Goal: Task Accomplishment & Management: Manage account settings

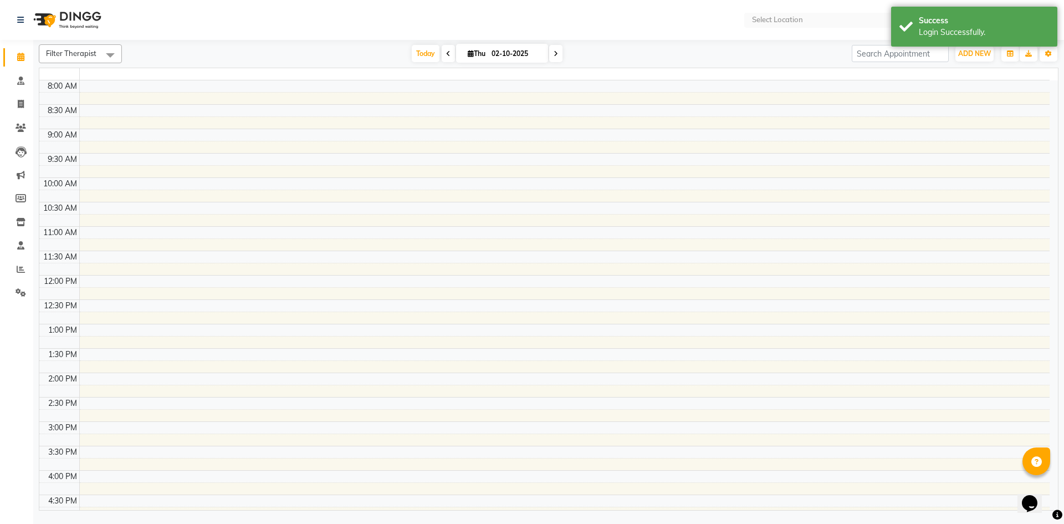
select select "en"
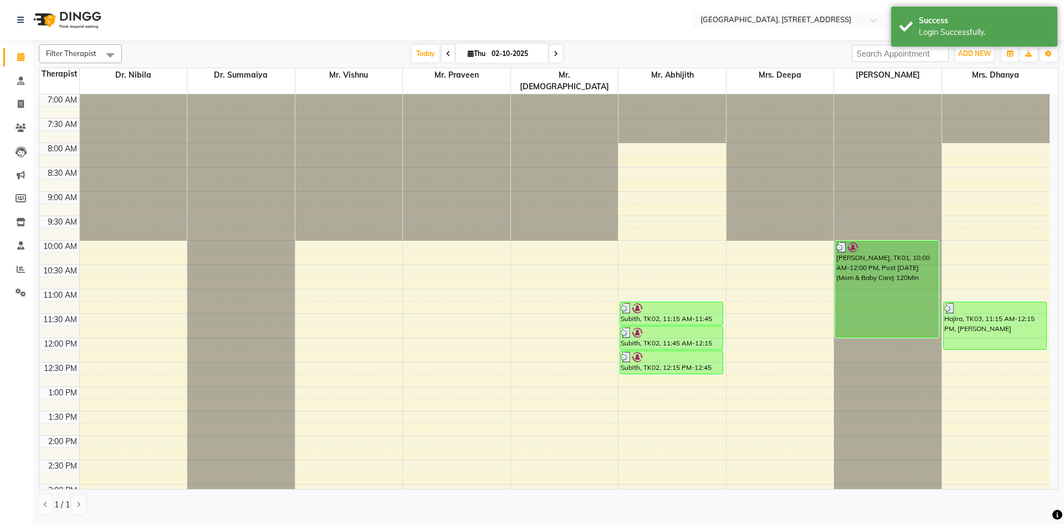
click at [659, 53] on div "Today Thu 02-10-2025" at bounding box center [487, 53] width 719 height 17
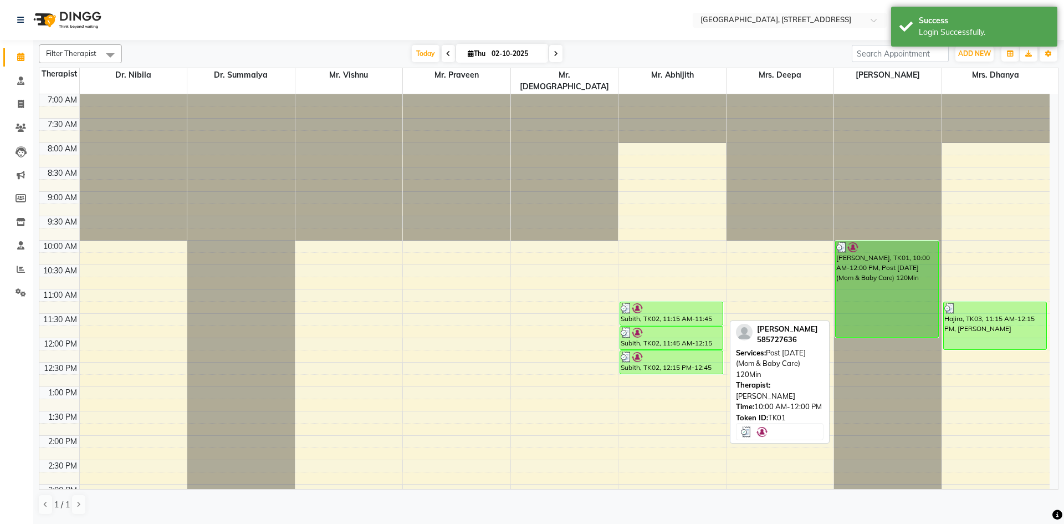
click at [880, 282] on div "[PERSON_NAME], TK01, 10:00 AM-12:00 PM, Post [DATE] (Mom & Baby Care) 120Min" at bounding box center [887, 289] width 103 height 96
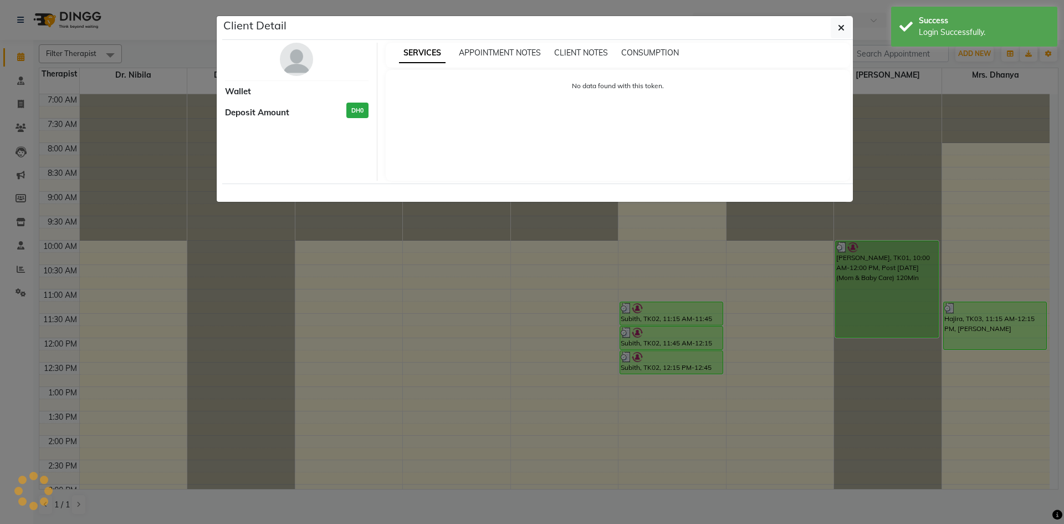
select select "3"
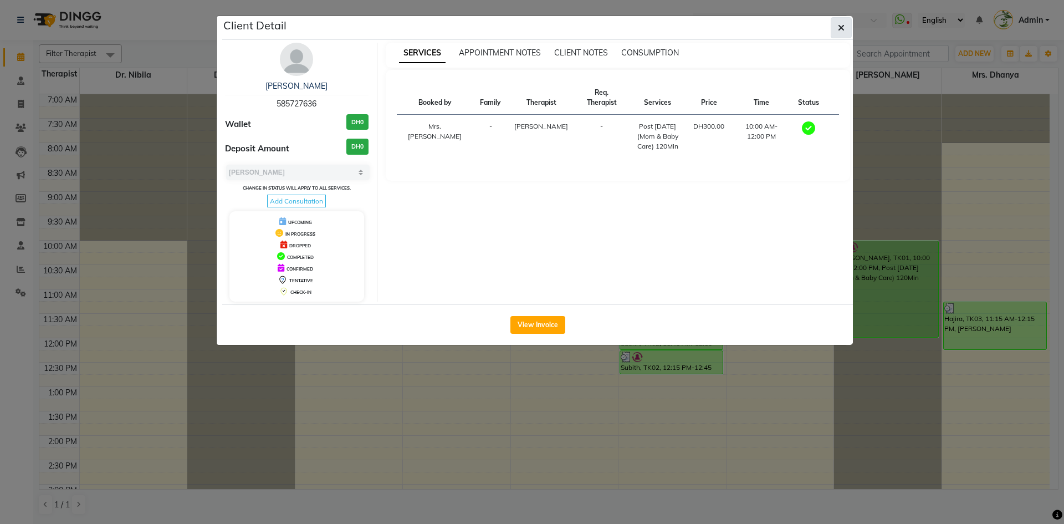
click at [845, 27] on button "button" at bounding box center [841, 27] width 21 height 21
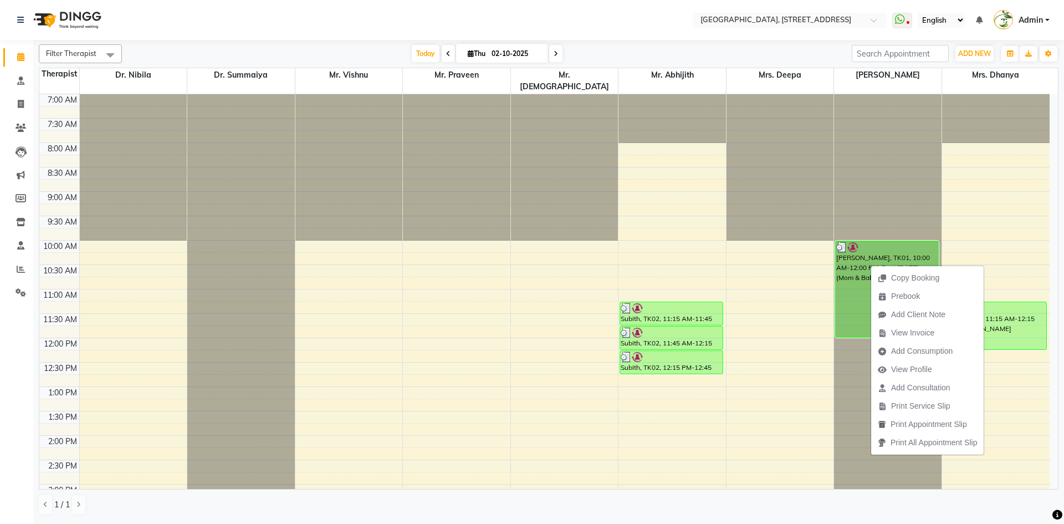
click at [804, 49] on div "Today Thu 02-10-2025" at bounding box center [487, 53] width 719 height 17
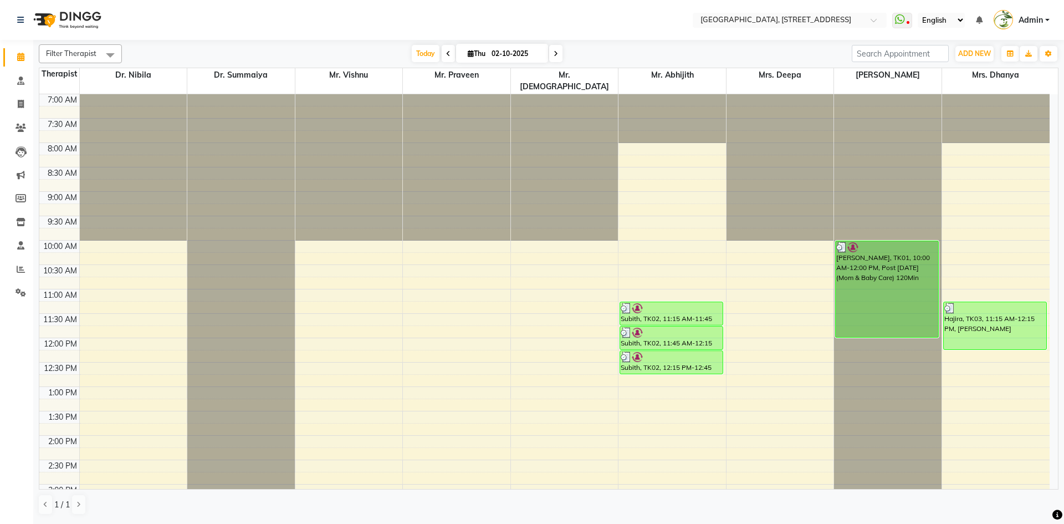
click at [555, 53] on icon at bounding box center [556, 53] width 4 height 7
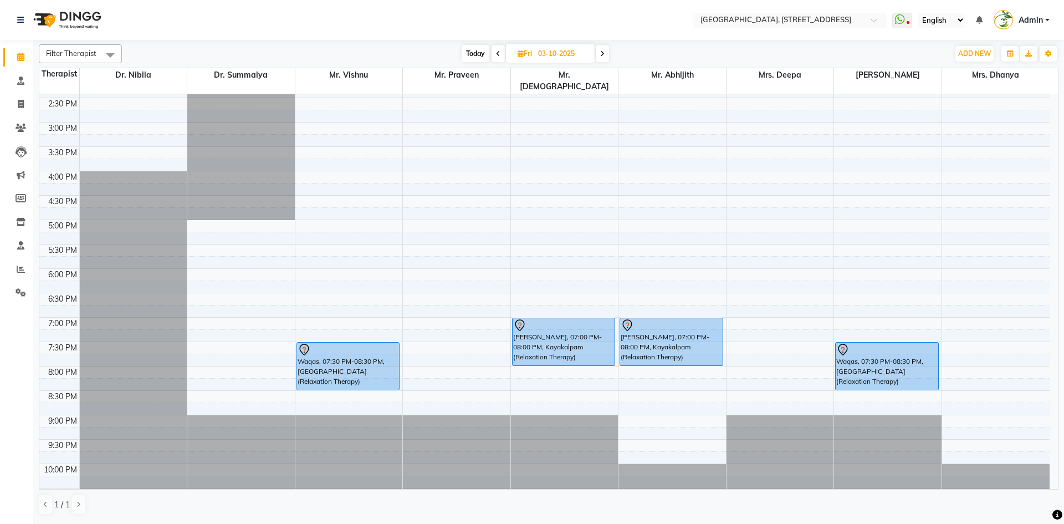
scroll to position [374, 0]
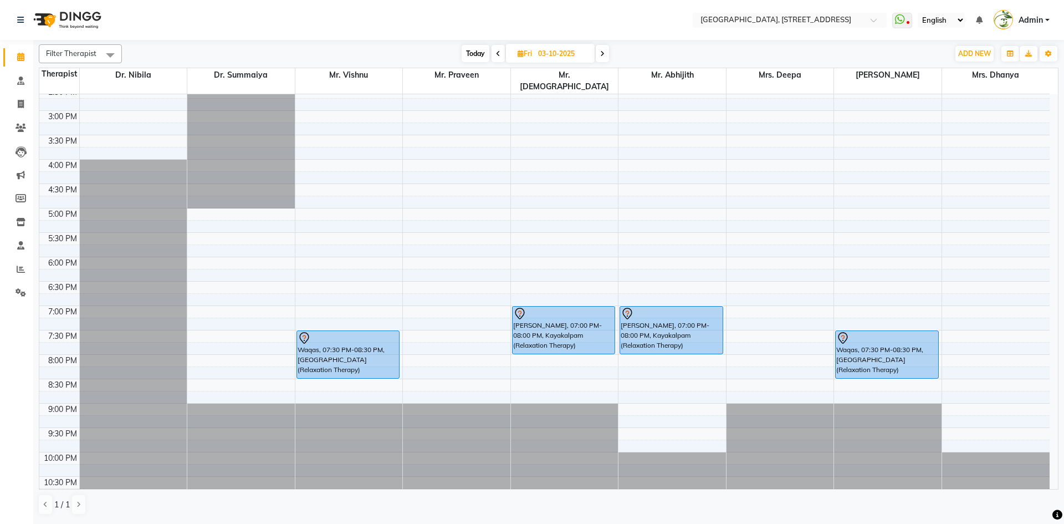
click at [486, 56] on span "Today" at bounding box center [476, 53] width 28 height 17
type input "02-10-2025"
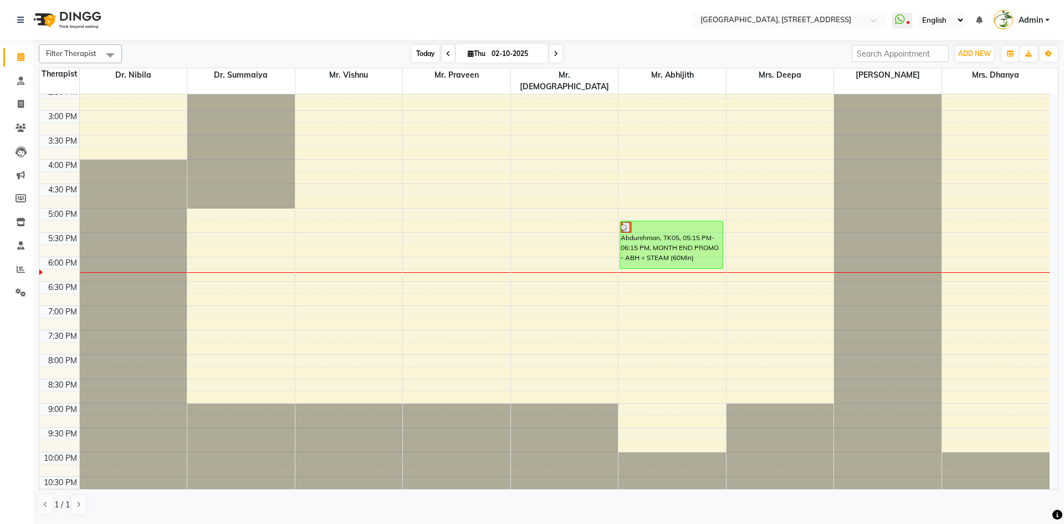
click at [428, 47] on span "Today" at bounding box center [426, 53] width 28 height 17
click at [905, 23] on icon at bounding box center [900, 19] width 10 height 11
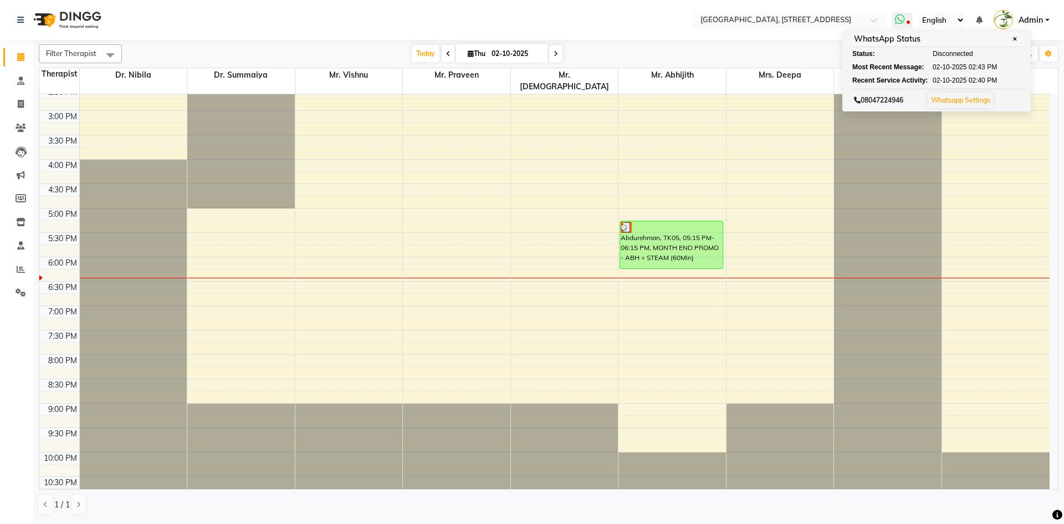
click at [905, 23] on icon at bounding box center [900, 19] width 10 height 11
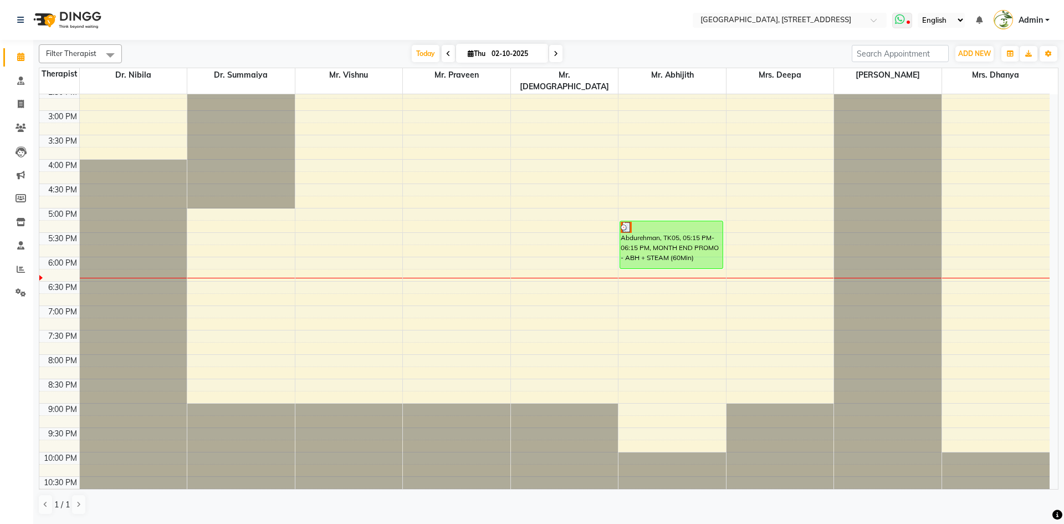
click at [905, 23] on icon at bounding box center [900, 19] width 10 height 11
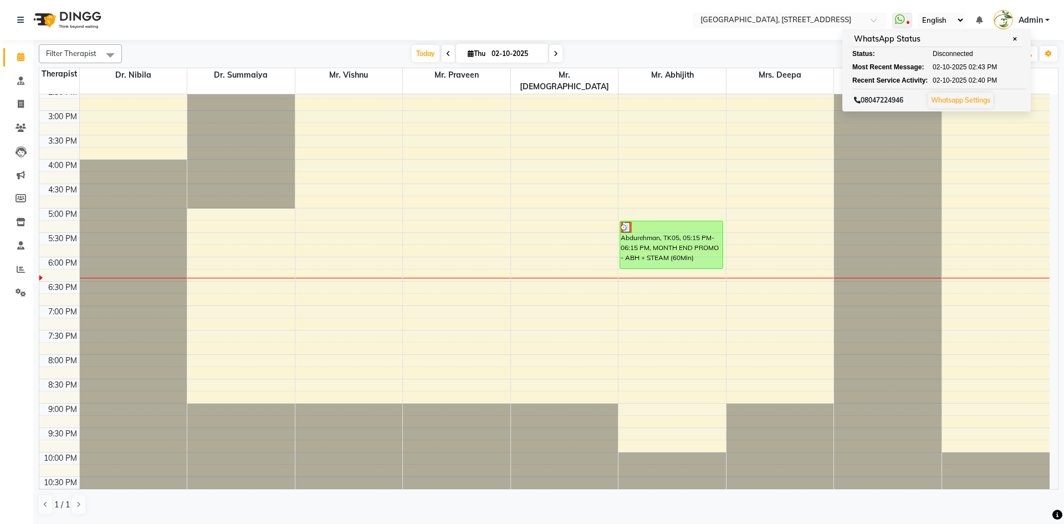
click at [1036, 25] on span "Admin" at bounding box center [1031, 20] width 24 height 12
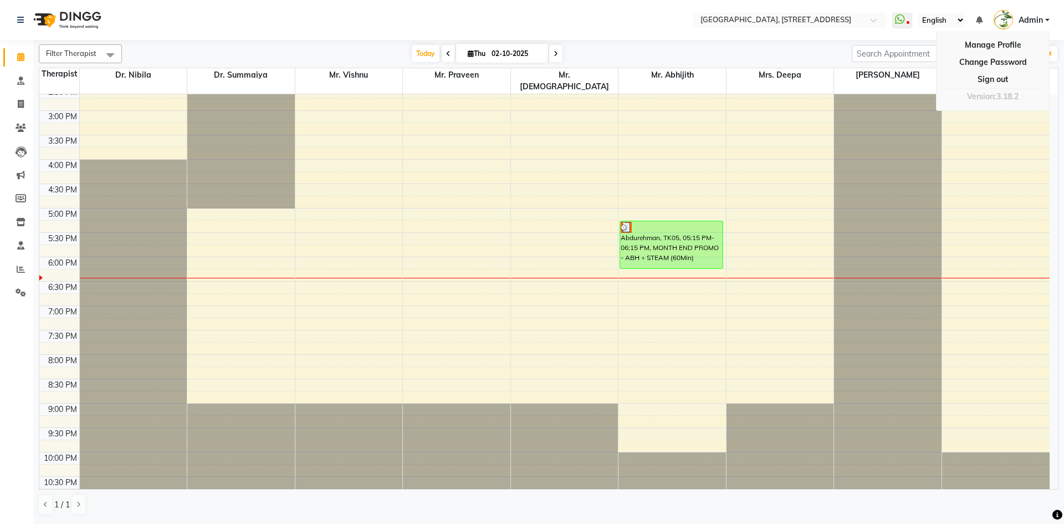
drag, startPoint x: 587, startPoint y: 15, endPoint x: 22, endPoint y: 58, distance: 567.1
click at [579, 19] on nav "Select Location × Greendot Ayurvedic Center, [GEOGRAPHIC_DATA] E11 WhatsApp Sta…" at bounding box center [532, 20] width 1064 height 40
click at [17, 287] on span at bounding box center [20, 293] width 19 height 13
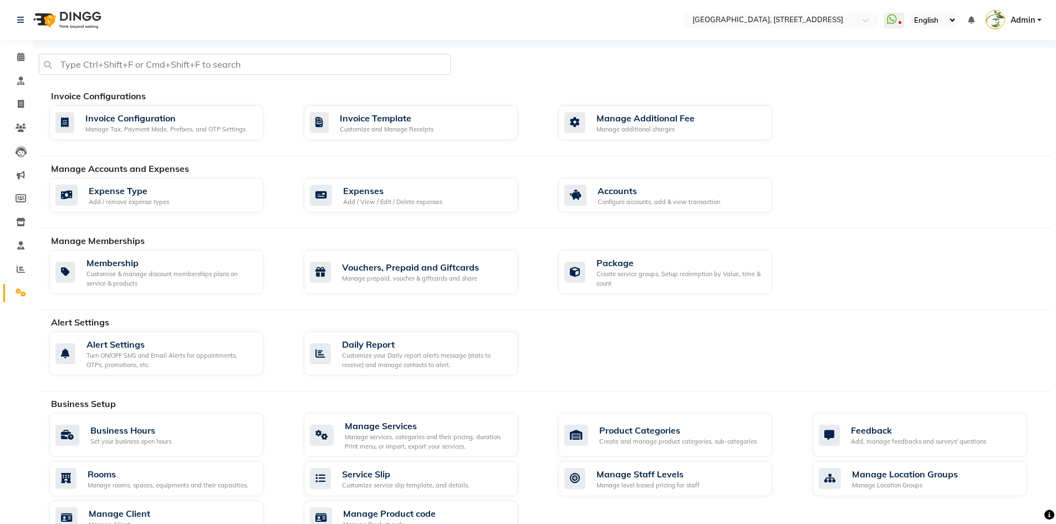
scroll to position [372, 0]
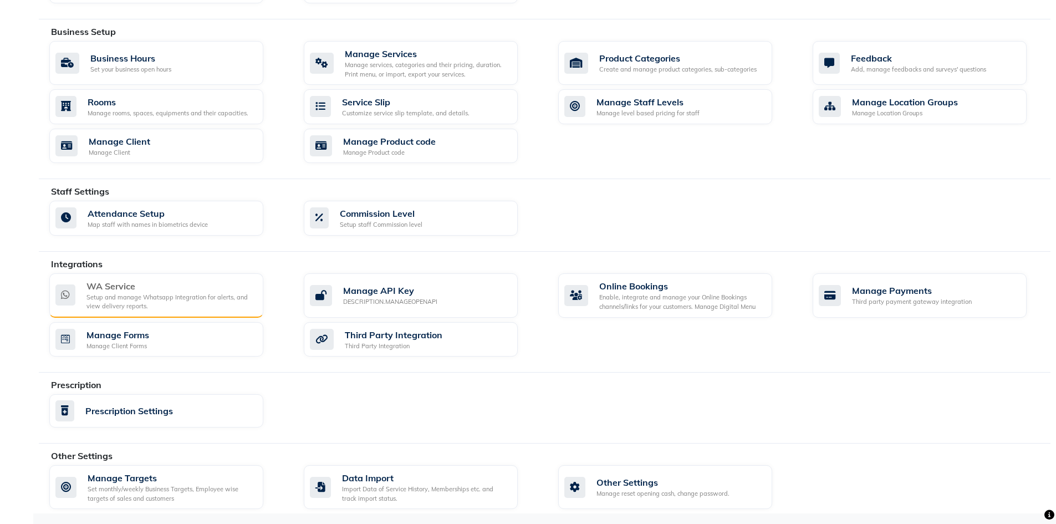
click at [154, 302] on div "Setup and manage Whatsapp Integration for alerts, and view delivery reports." at bounding box center [170, 302] width 168 height 18
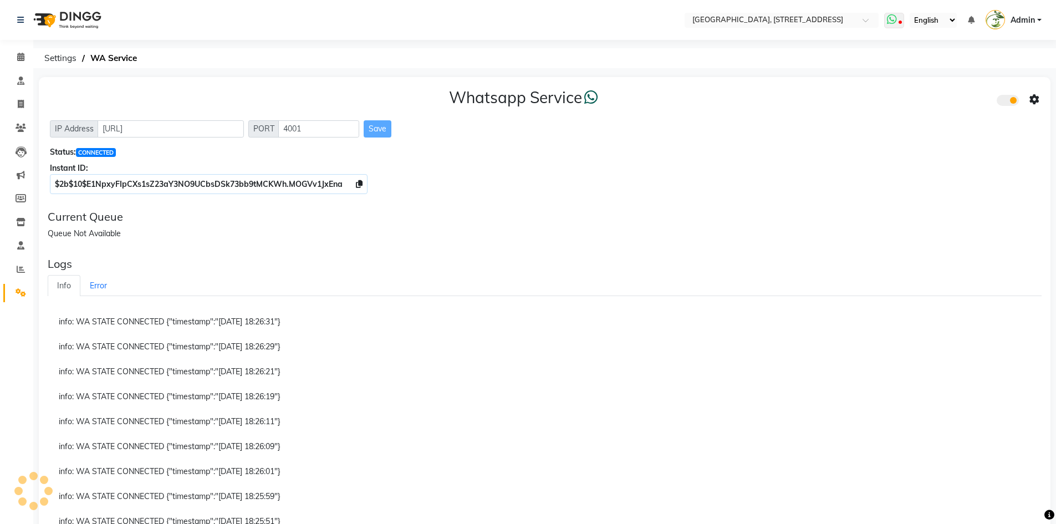
click at [900, 22] on icon at bounding box center [900, 24] width 3 height 6
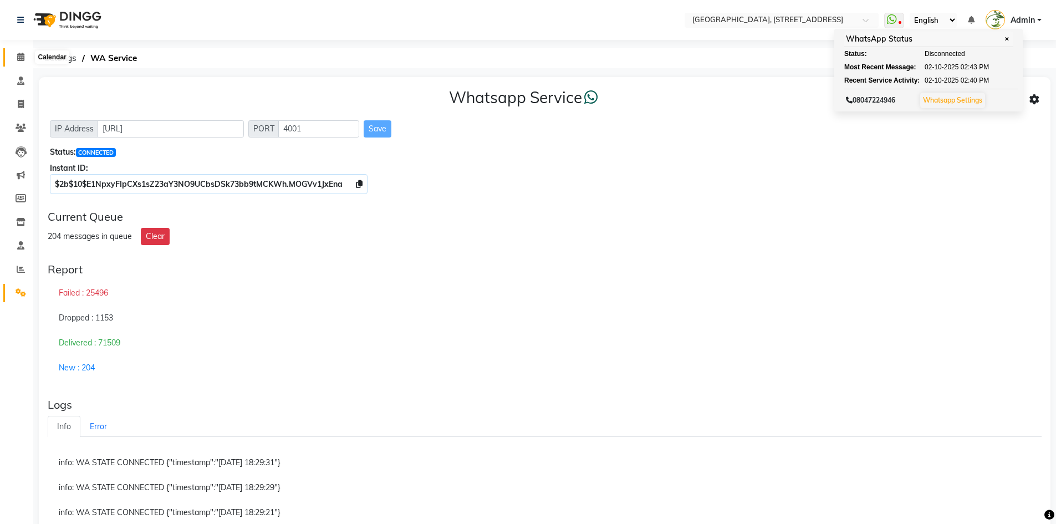
click at [16, 61] on span at bounding box center [20, 57] width 19 height 13
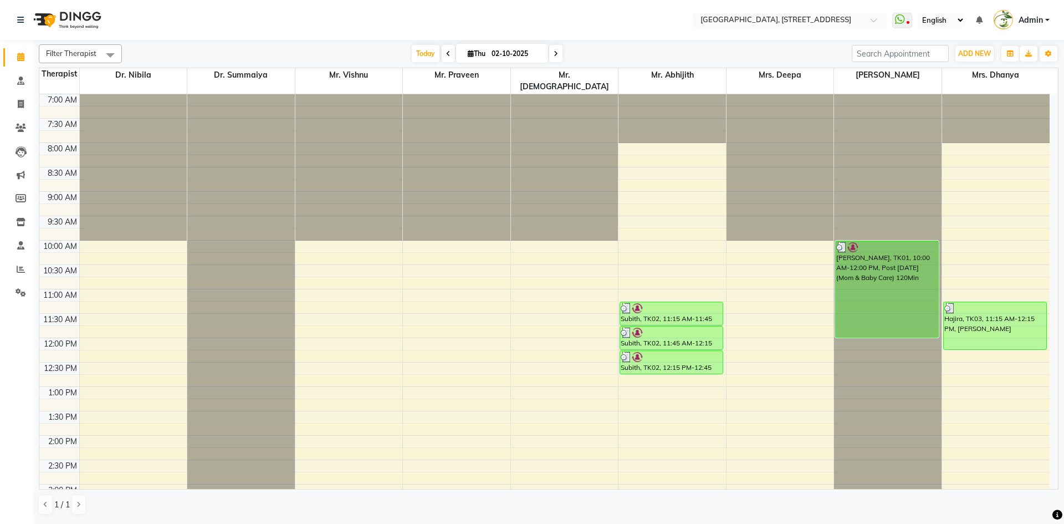
click at [554, 52] on icon at bounding box center [556, 53] width 4 height 7
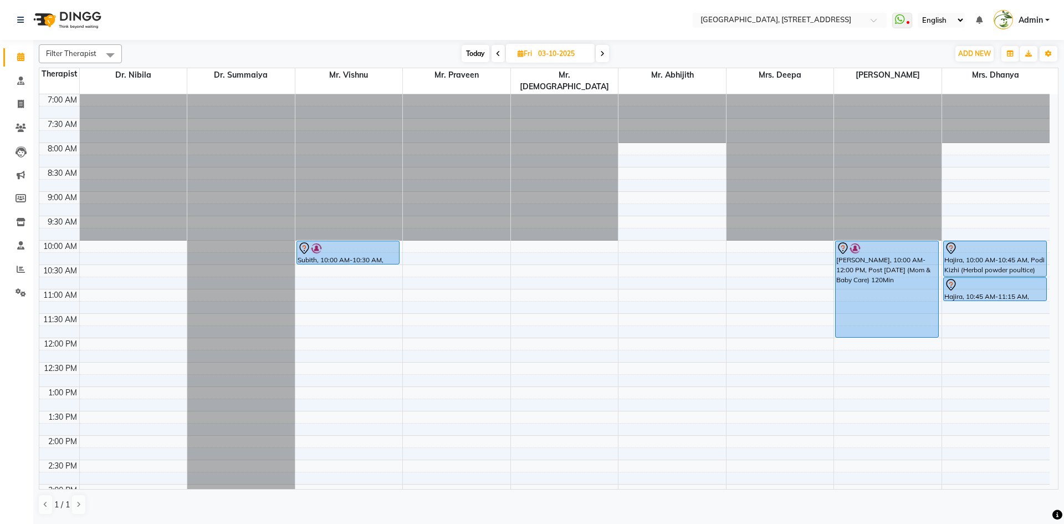
click at [476, 53] on span "Today" at bounding box center [476, 53] width 28 height 17
type input "02-10-2025"
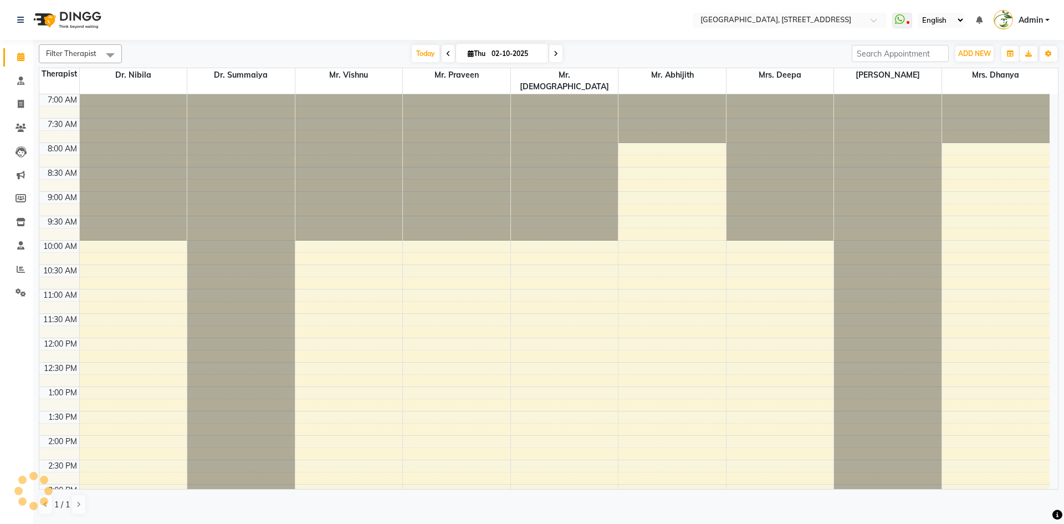
scroll to position [374, 0]
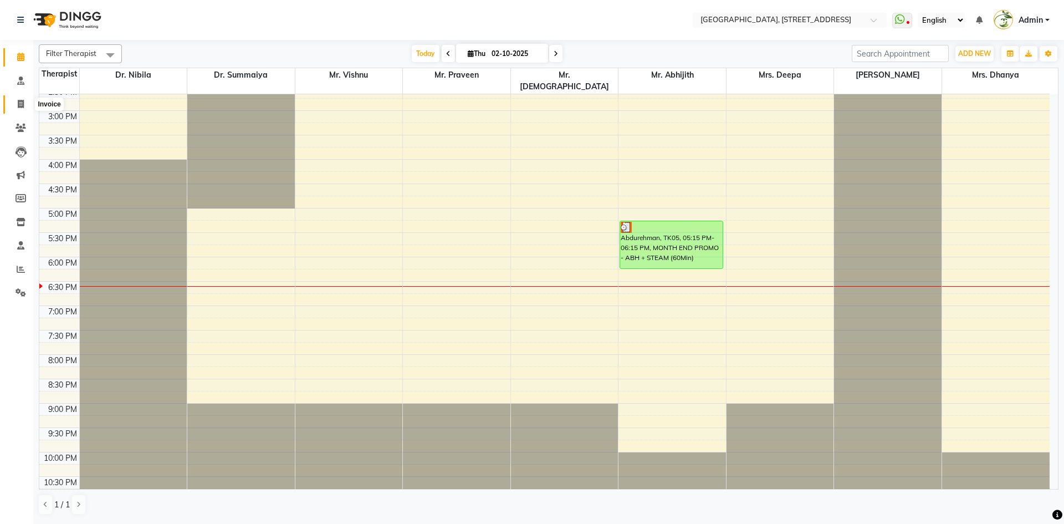
click at [14, 100] on span at bounding box center [20, 104] width 19 height 13
select select "service"
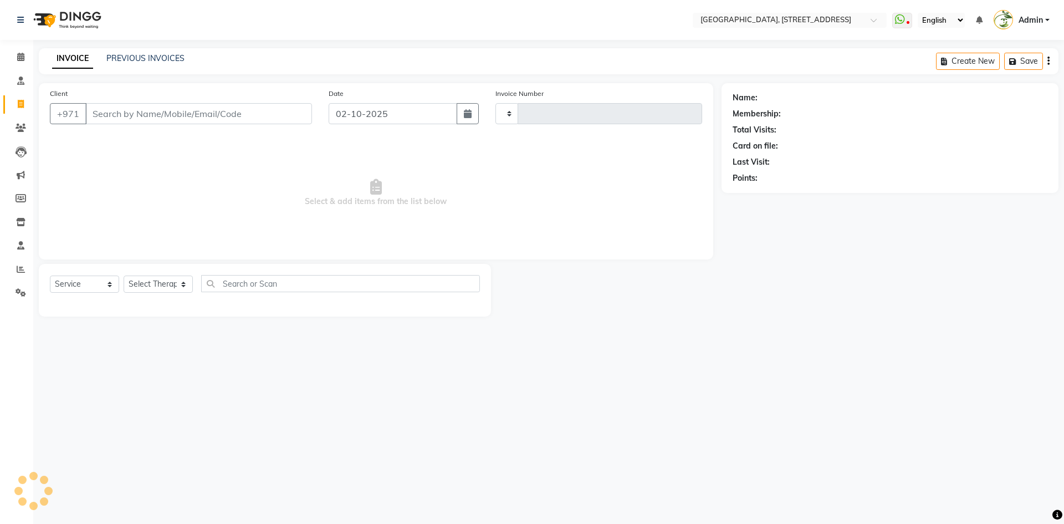
type input "2407"
select select "4538"
click at [160, 63] on link "PREVIOUS INVOICES" at bounding box center [145, 58] width 78 height 10
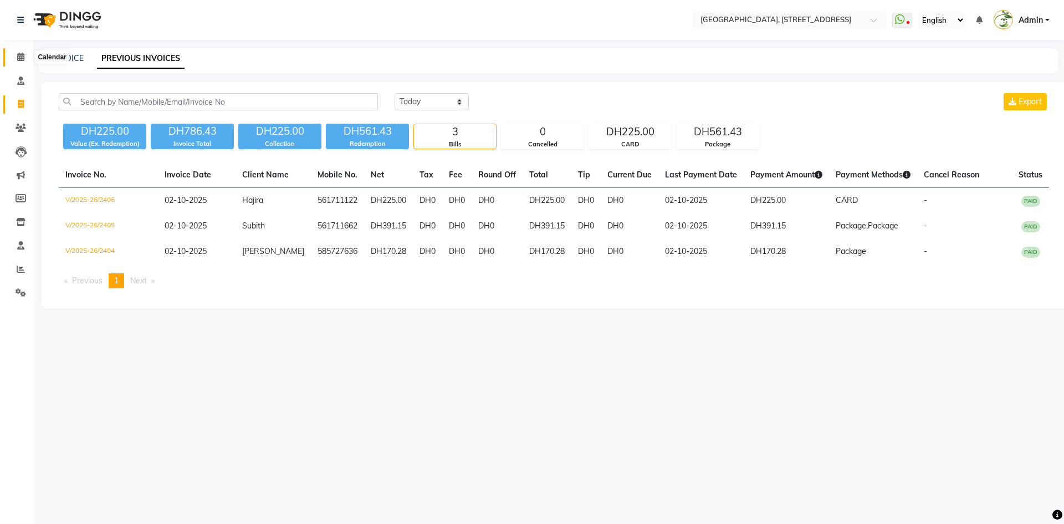
click at [14, 57] on span at bounding box center [20, 57] width 19 height 13
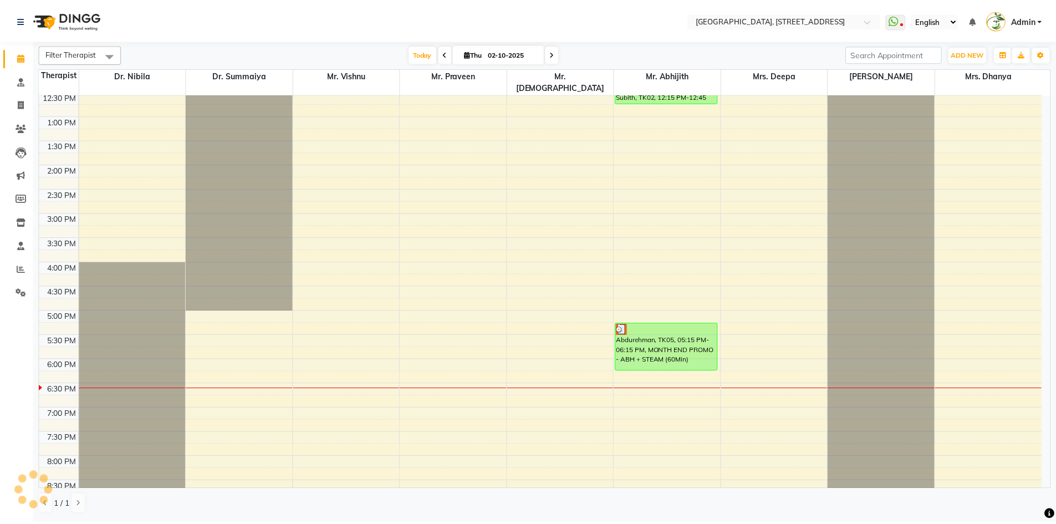
scroll to position [374, 0]
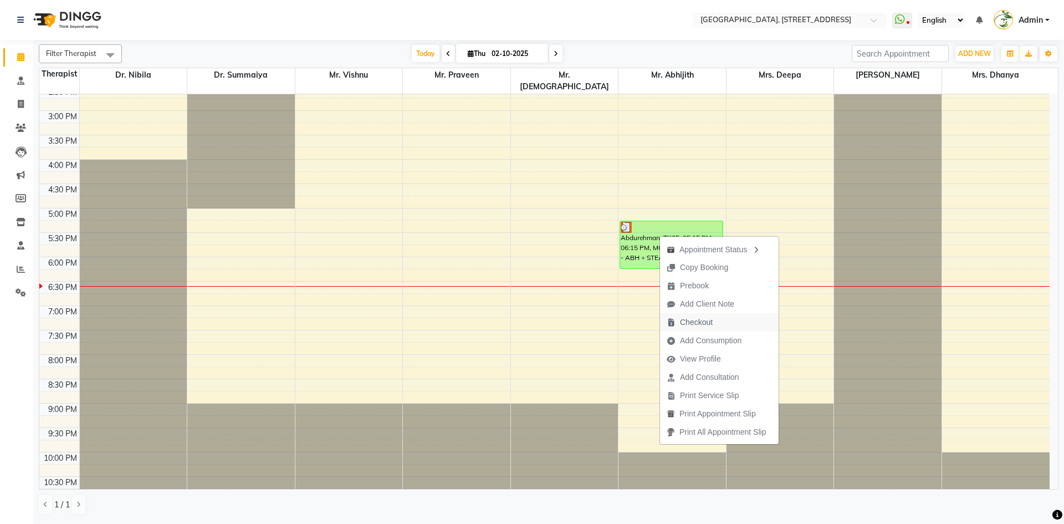
click at [693, 325] on span "Checkout" at bounding box center [696, 323] width 33 height 12
select select "4538"
select select "service"
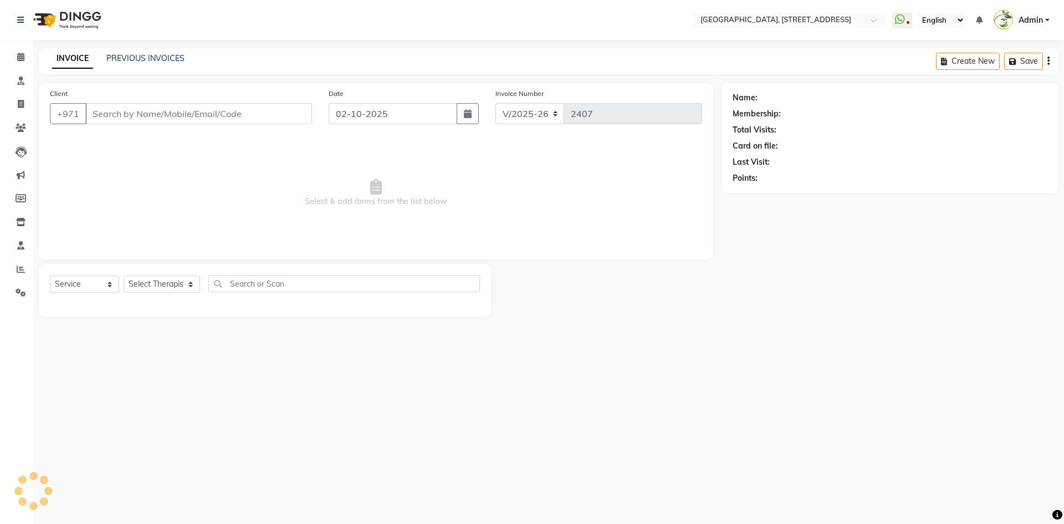
type input "505209622"
select select "65324"
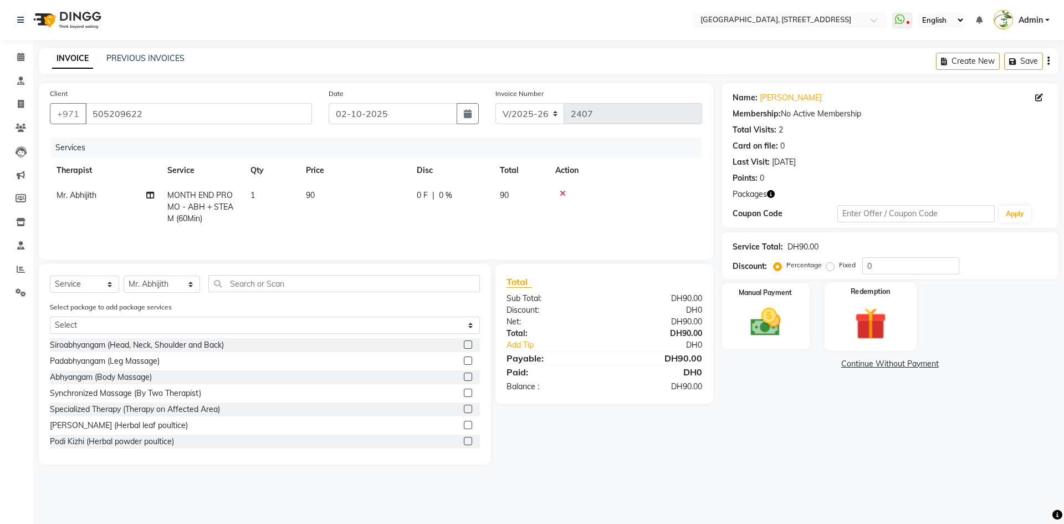
click at [879, 317] on img at bounding box center [871, 323] width 52 height 39
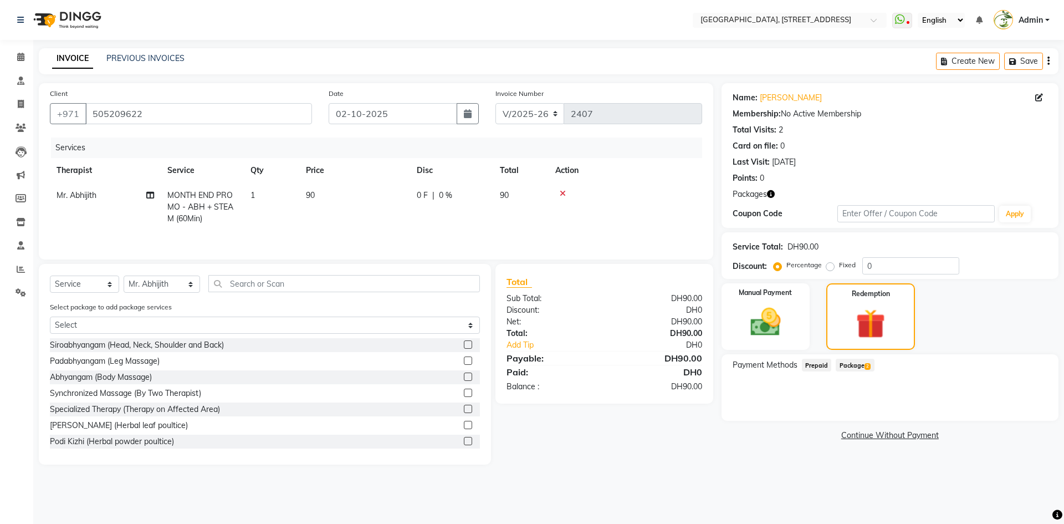
click at [860, 364] on span "Package 2" at bounding box center [855, 365] width 38 height 13
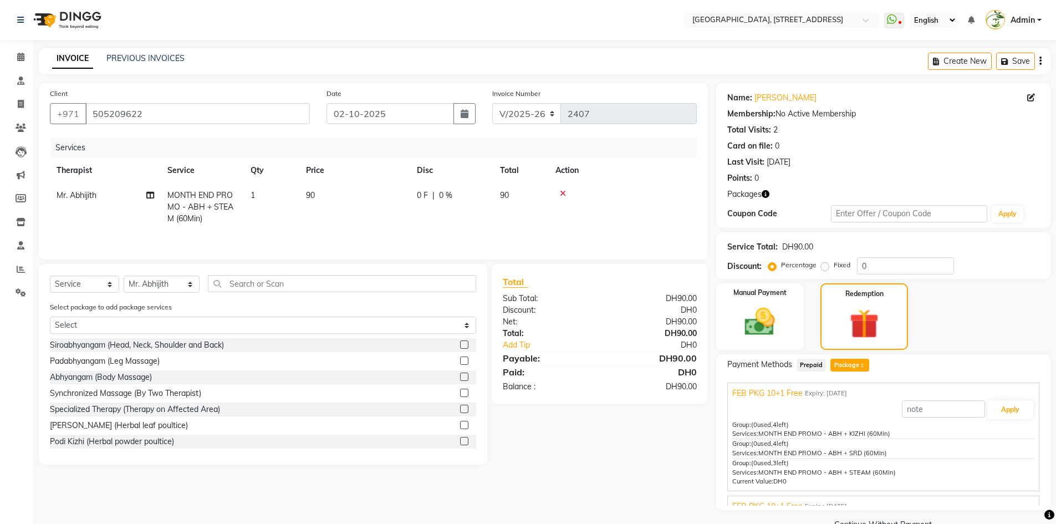
scroll to position [12, 0]
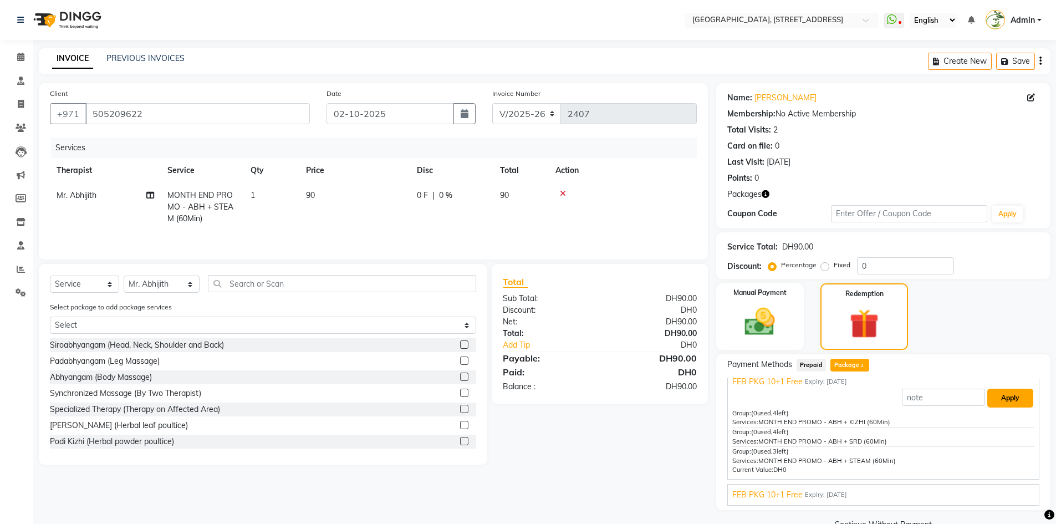
click at [1013, 403] on button "Apply" at bounding box center [1010, 398] width 46 height 19
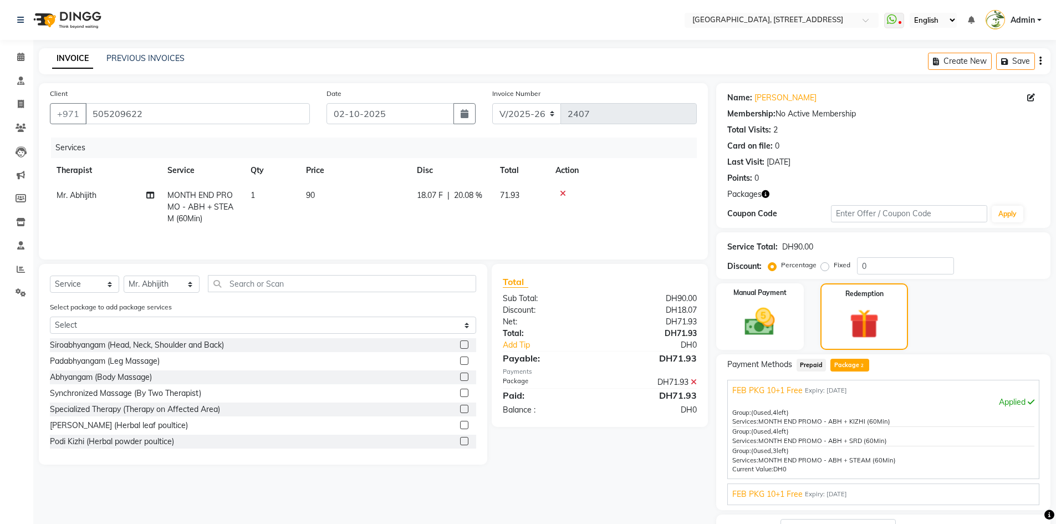
scroll to position [2, 0]
click at [811, 488] on div "FEB PKG 10+1 Free Expiry: [DATE] Apply Group: (0 used, 4 left) Services: MONTH …" at bounding box center [883, 495] width 312 height 22
click at [793, 491] on span "FEB PKG 10+1 Free" at bounding box center [767, 495] width 70 height 12
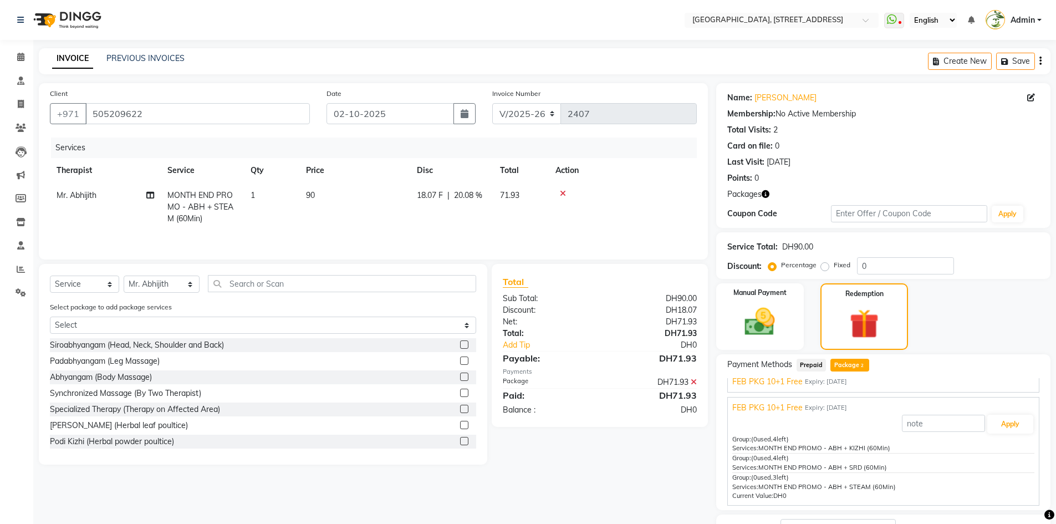
scroll to position [88, 0]
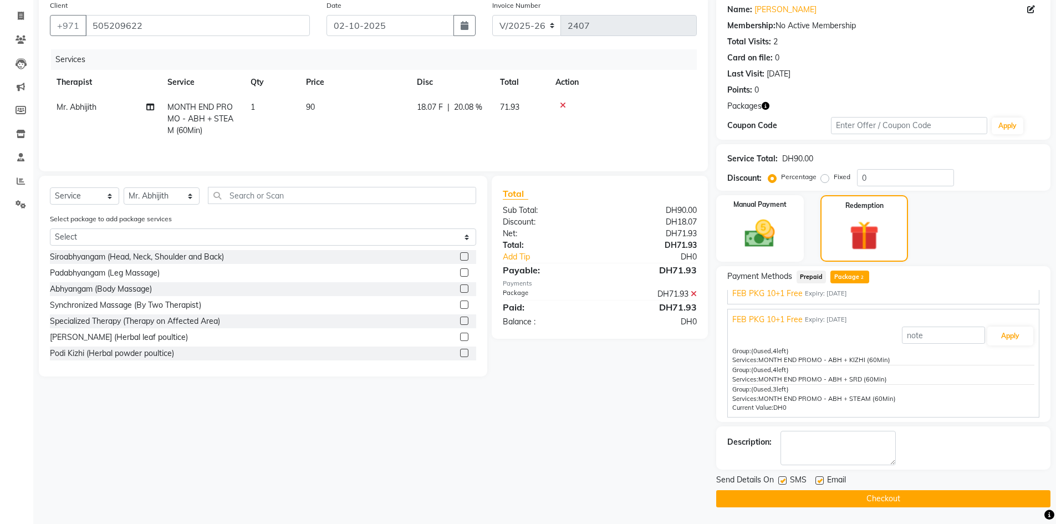
click at [837, 502] on button "Checkout" at bounding box center [883, 498] width 334 height 17
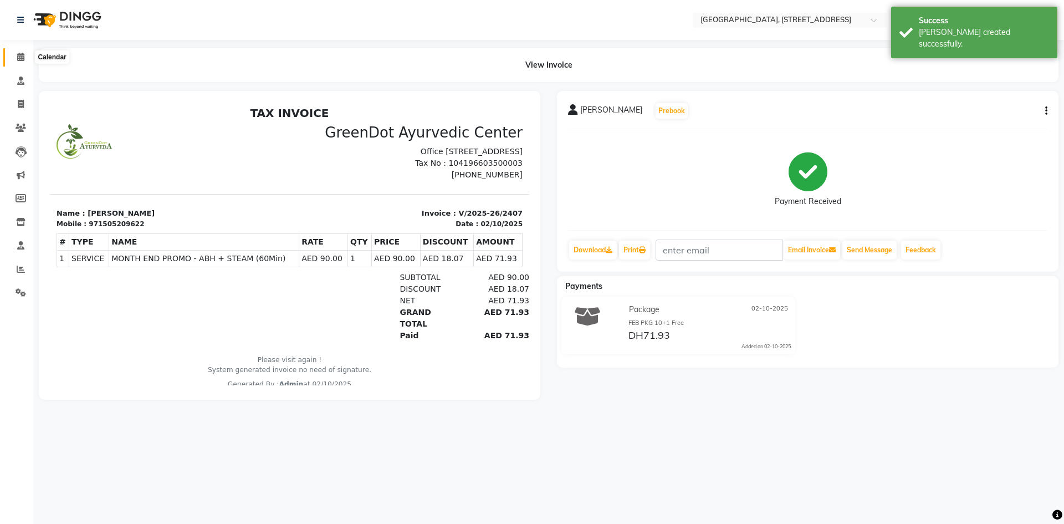
click at [27, 58] on span at bounding box center [20, 57] width 19 height 13
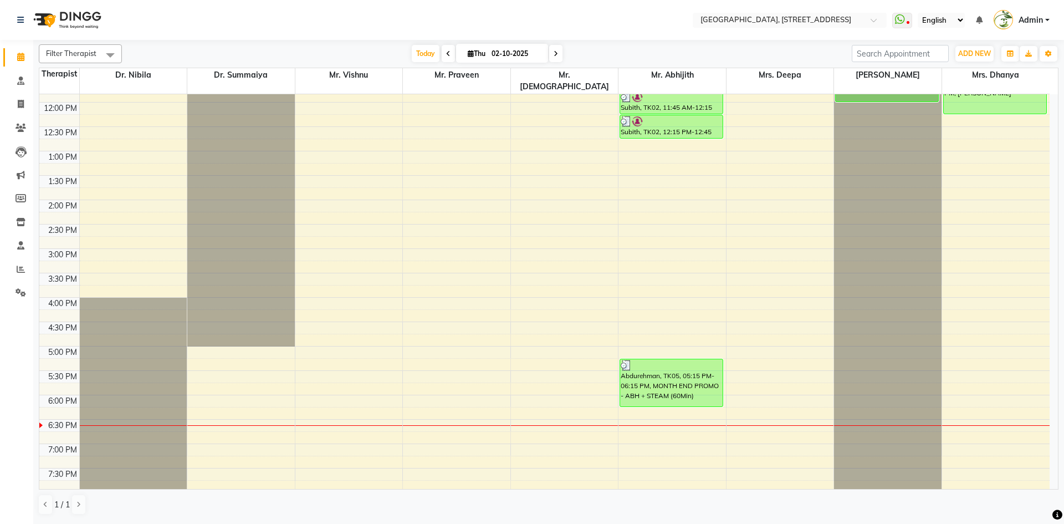
scroll to position [374, 0]
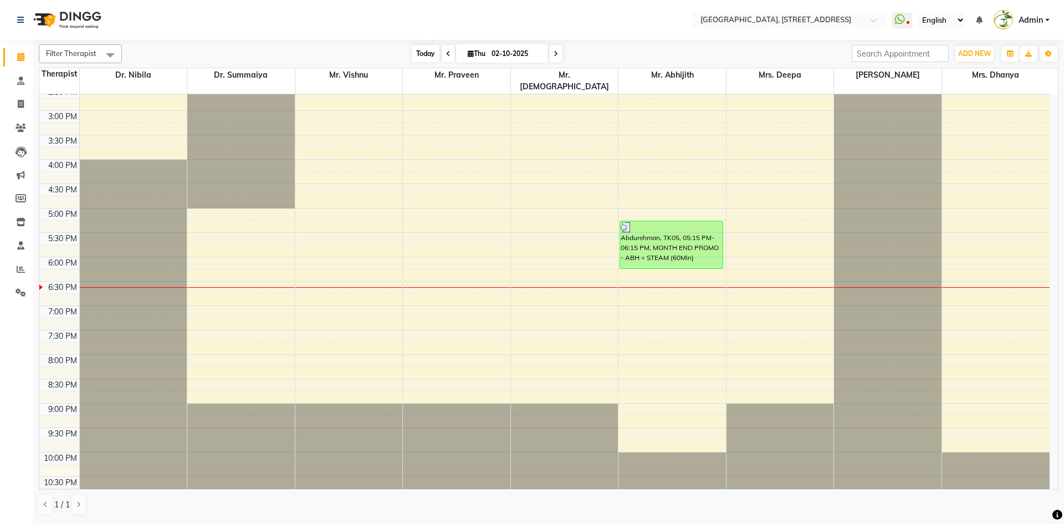
click at [427, 62] on span "Today" at bounding box center [426, 53] width 28 height 17
drag, startPoint x: 736, startPoint y: 312, endPoint x: 609, endPoint y: 24, distance: 314.8
click at [609, 24] on nav "Select Location × Greendot Ayurvedic Center, [GEOGRAPHIC_DATA] E11 WhatsApp Sta…" at bounding box center [532, 20] width 1064 height 40
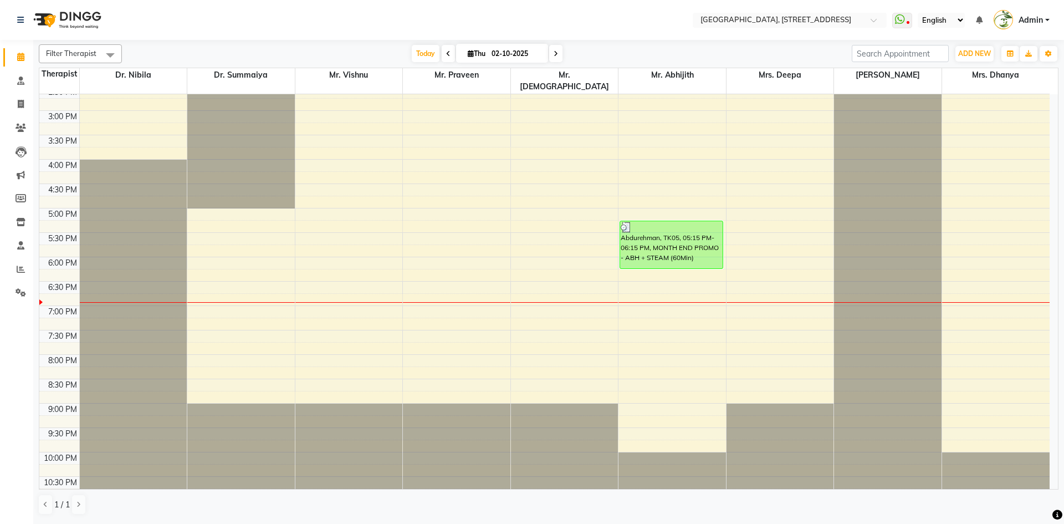
click at [1028, 24] on span "Admin" at bounding box center [1031, 20] width 24 height 12
click at [991, 77] on link "Sign out" at bounding box center [992, 79] width 101 height 17
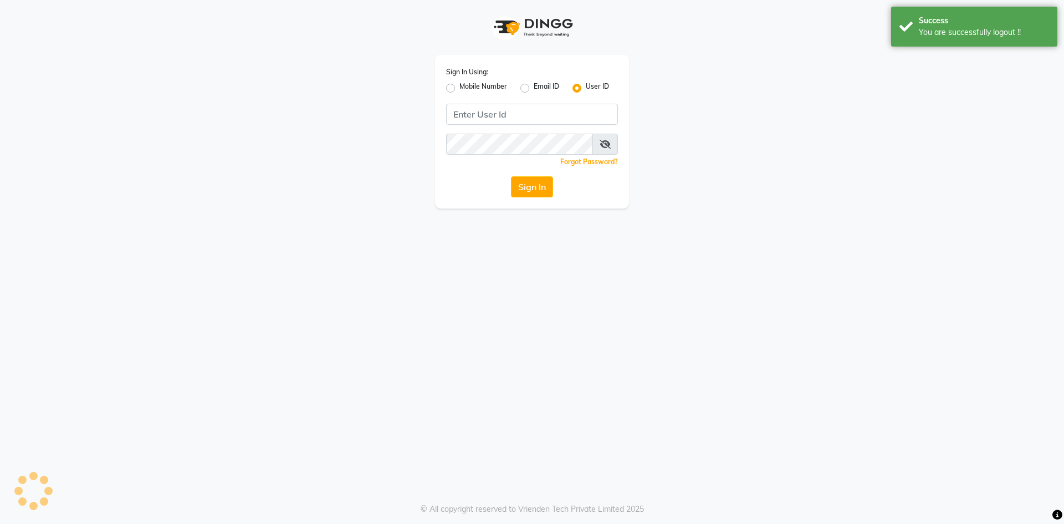
type input "[EMAIL_ADDRESS][DOMAIN_NAME]"
click at [534, 88] on label "Email ID" at bounding box center [547, 87] width 26 height 13
click at [534, 88] on input "Email ID" at bounding box center [537, 84] width 7 height 7
radio input "true"
radio input "false"
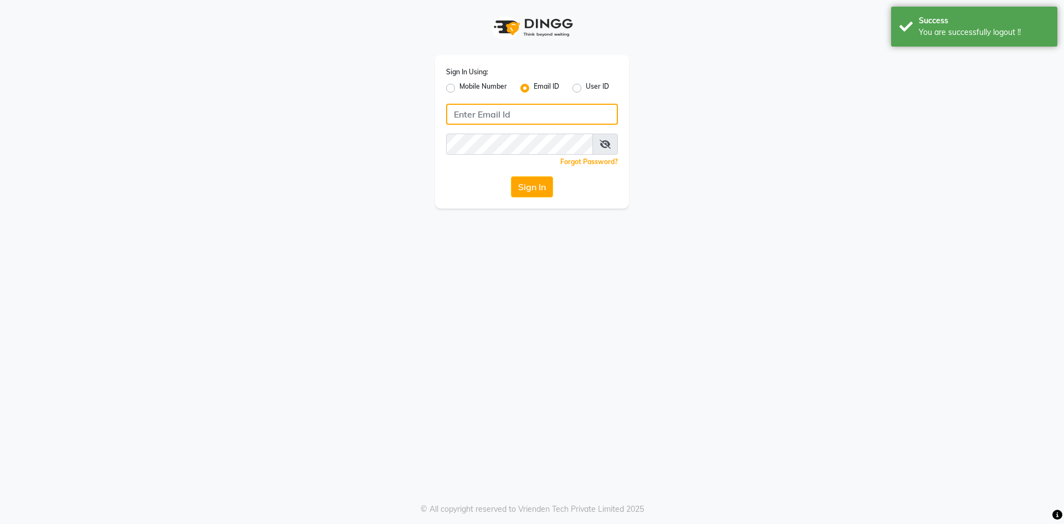
click at [526, 114] on input "Username" at bounding box center [532, 114] width 172 height 21
type input "[EMAIL_ADDRESS][DOMAIN_NAME]"
click at [519, 182] on button "Sign In" at bounding box center [532, 186] width 42 height 21
